Goal: Find specific page/section

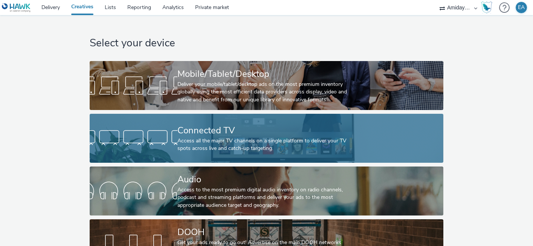
scroll to position [26, 0]
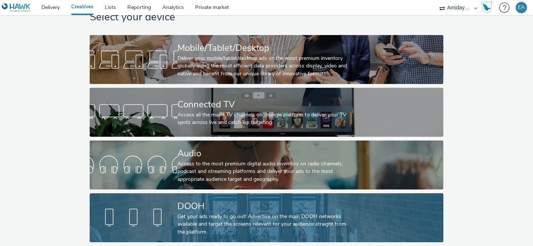
click at [205, 213] on div "Get your ads ready to go out! Advertise on the main DOOH networks available and…" at bounding box center [265, 224] width 175 height 23
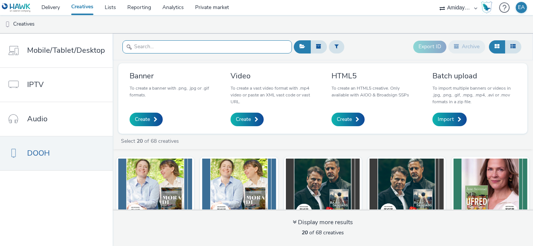
click at [185, 45] on input "text" at bounding box center [208, 46] width 170 height 13
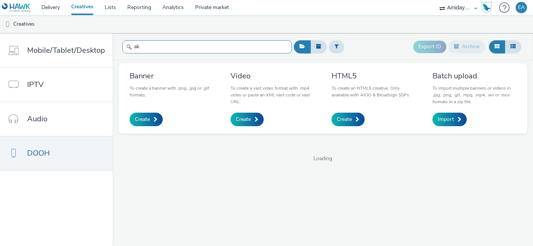
type input "a"
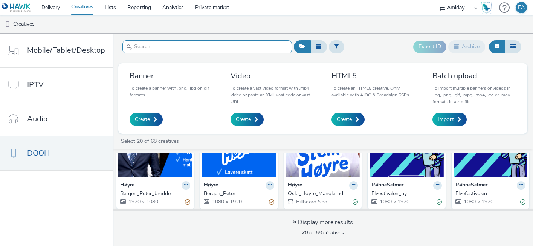
scroll to position [431, 0]
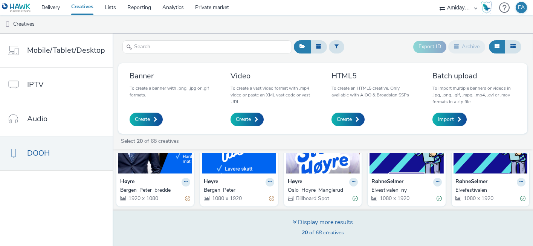
click at [325, 222] on div "Display more results" at bounding box center [323, 222] width 60 height 9
click at [322, 221] on div "Display more results" at bounding box center [323, 222] width 60 height 9
click at [293, 222] on icon at bounding box center [295, 222] width 4 height 6
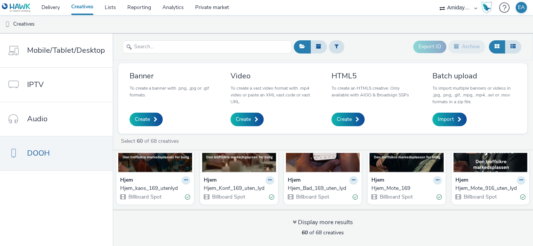
scroll to position [904, 0]
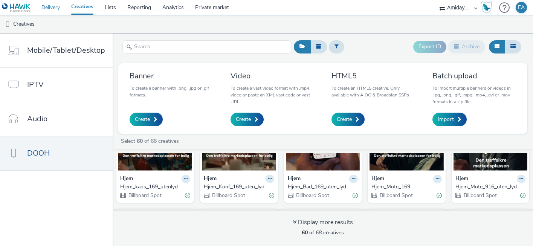
click at [55, 9] on link "Delivery" at bounding box center [51, 7] width 30 height 15
